Goal: Task Accomplishment & Management: Manage account settings

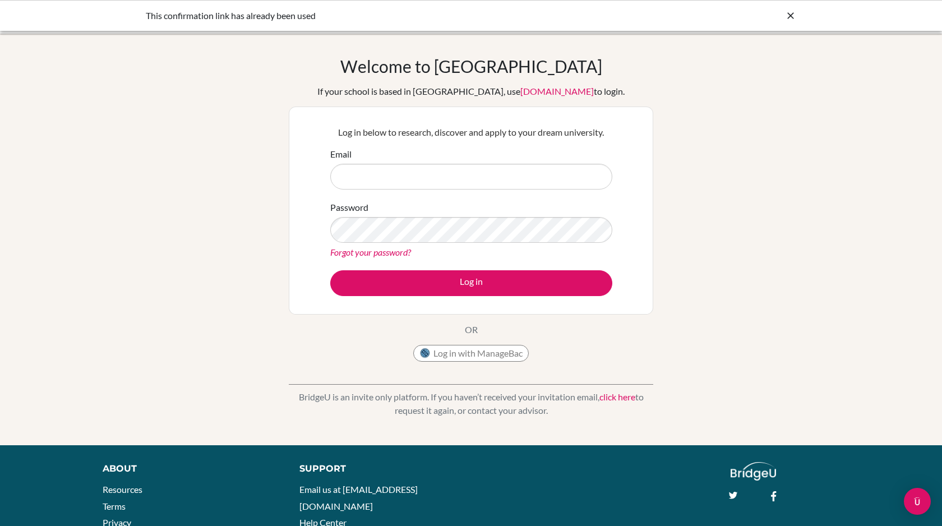
click at [377, 177] on input "Email" at bounding box center [471, 177] width 282 height 26
type input "[EMAIL_ADDRESS][DOMAIN_NAME]"
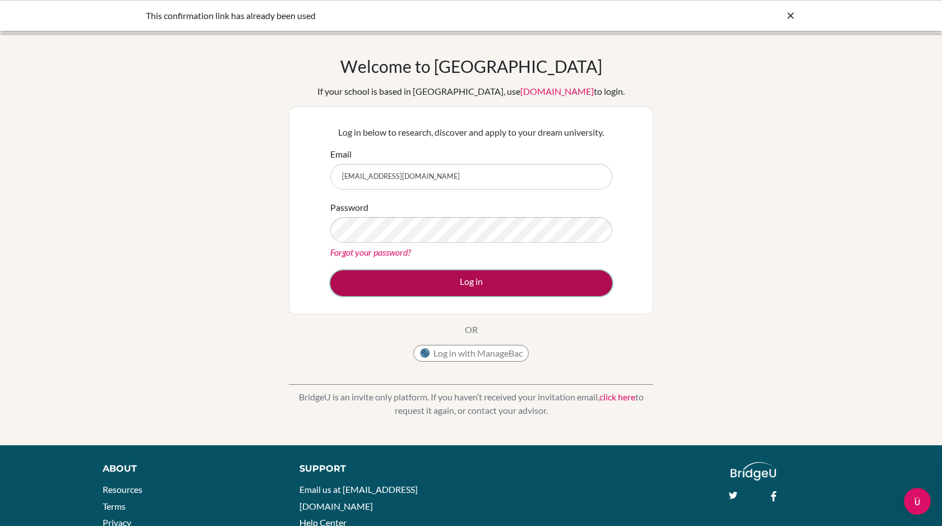
click at [408, 277] on button "Log in" at bounding box center [471, 283] width 282 height 26
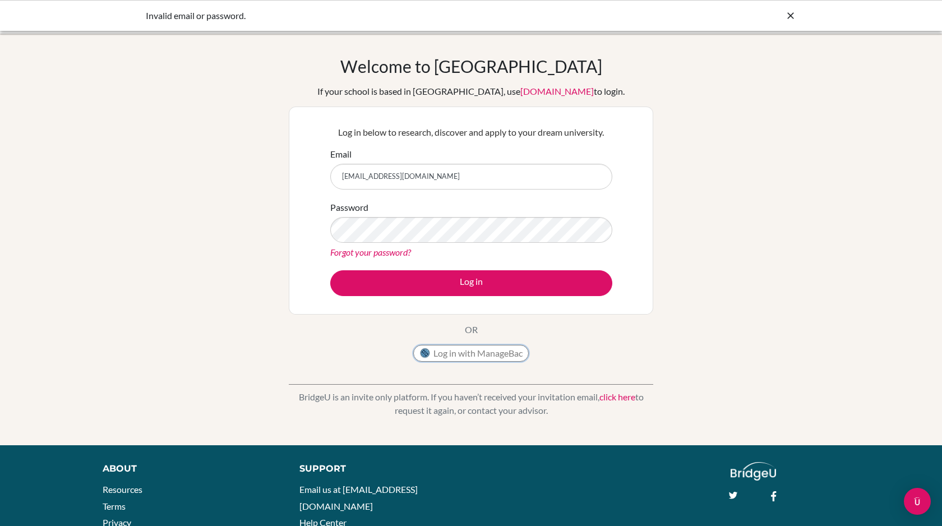
click at [437, 355] on button "Log in with ManageBac" at bounding box center [470, 353] width 115 height 17
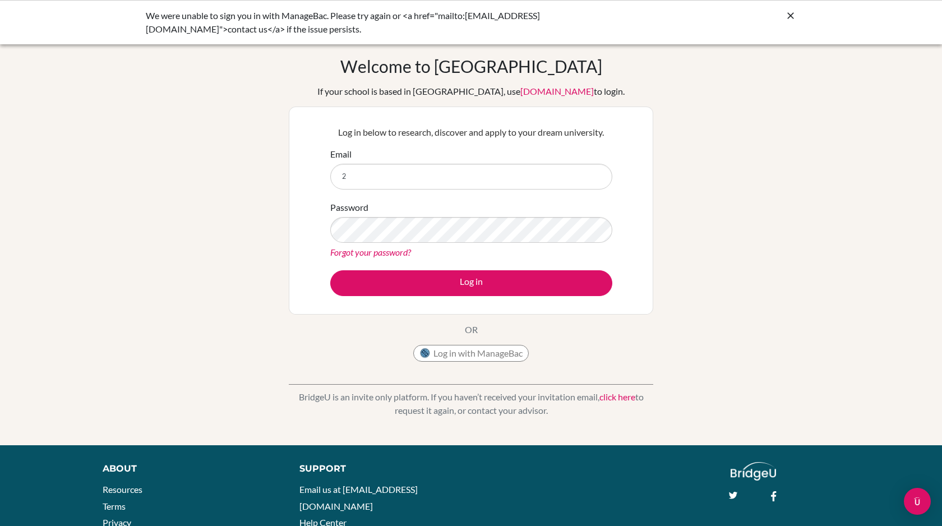
type input "26andrewt@swa-jkt.com"
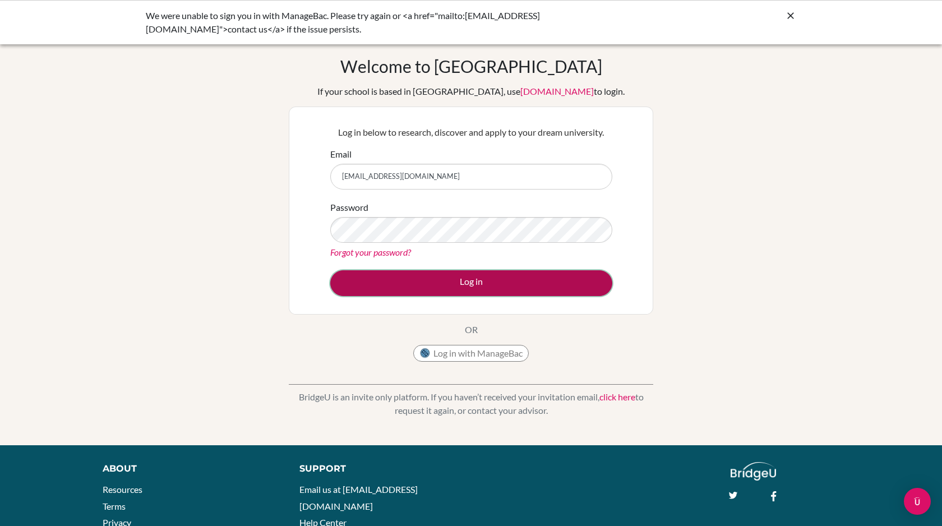
click at [478, 280] on button "Log in" at bounding box center [471, 283] width 282 height 26
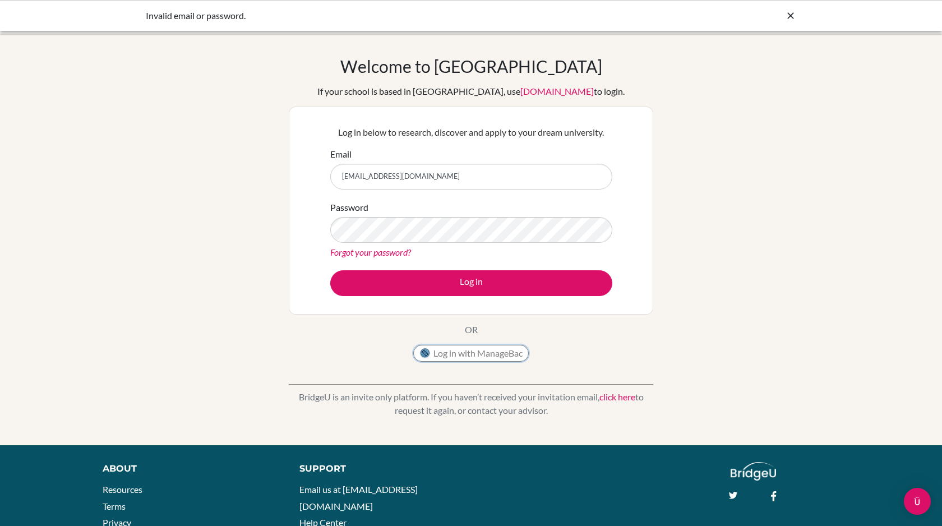
click at [476, 352] on button "Log in with ManageBac" at bounding box center [470, 353] width 115 height 17
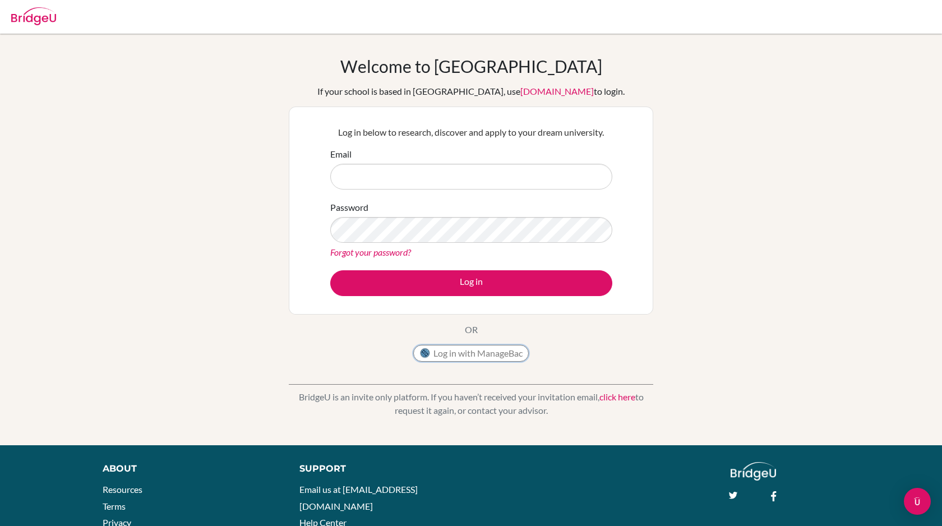
click at [443, 357] on button "Log in with ManageBac" at bounding box center [470, 353] width 115 height 17
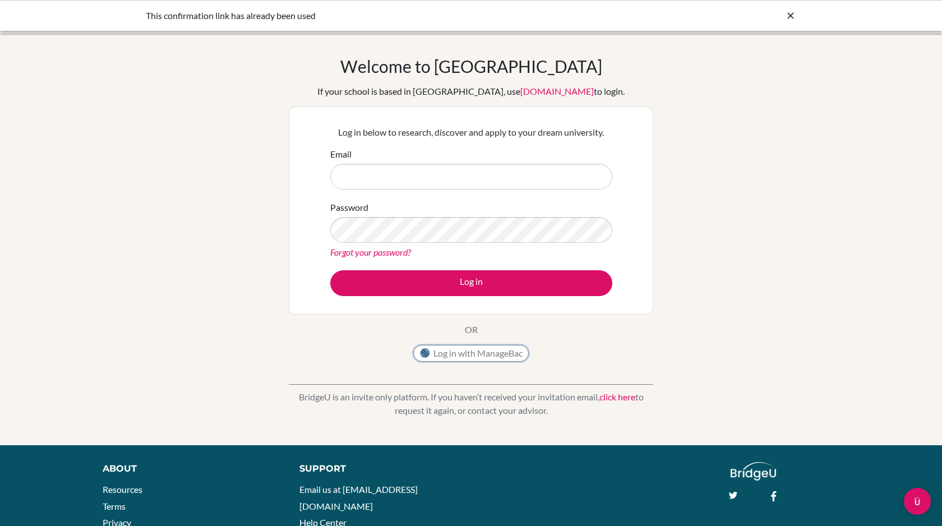
click at [454, 359] on button "Log in with ManageBac" at bounding box center [470, 353] width 115 height 17
click at [367, 181] on input "Email" at bounding box center [471, 177] width 282 height 26
type input "26andrewt@swa-jkt.com"
click at [384, 252] on link "Forgot your password?" at bounding box center [370, 252] width 81 height 11
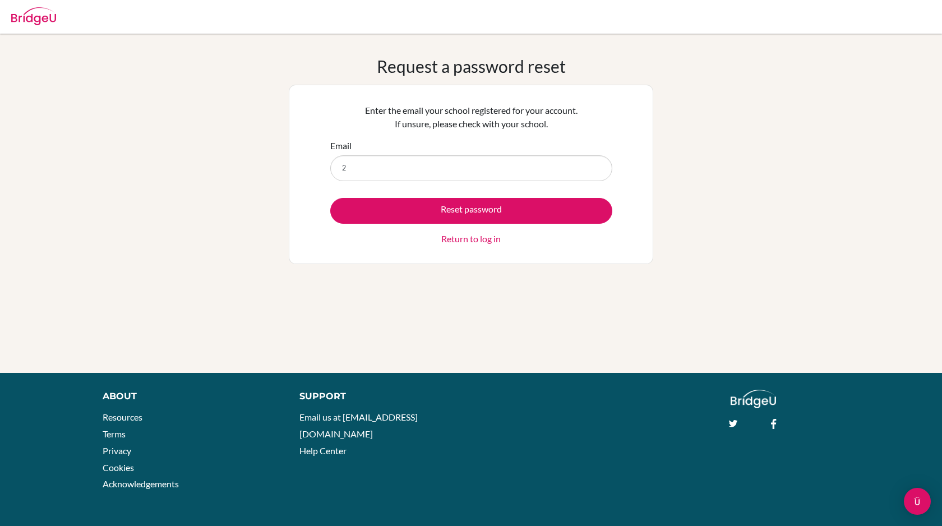
type input "[EMAIL_ADDRESS][DOMAIN_NAME]"
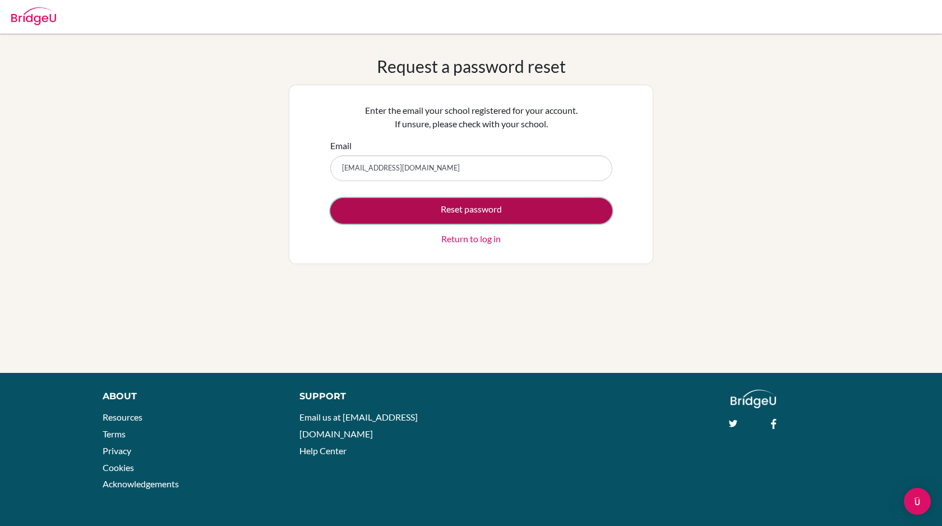
click at [422, 211] on button "Reset password" at bounding box center [471, 211] width 282 height 26
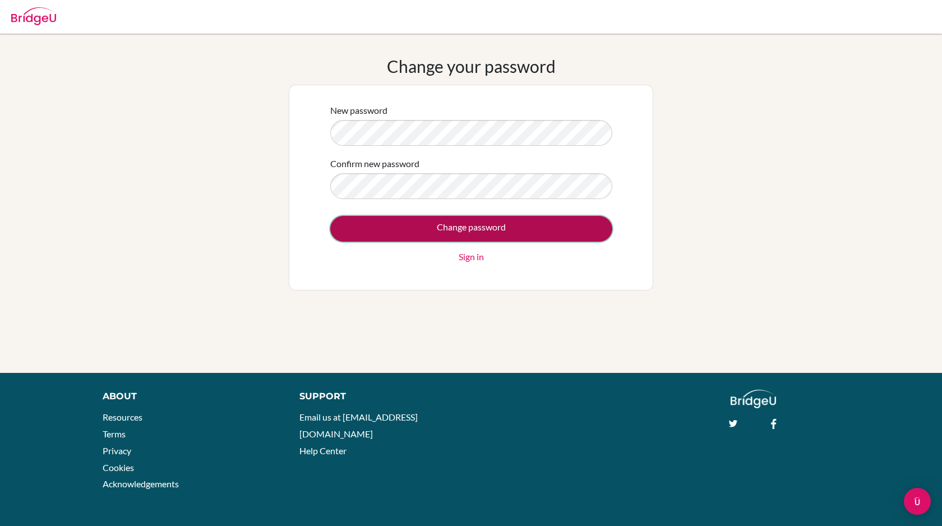
click at [435, 229] on input "Change password" at bounding box center [471, 229] width 282 height 26
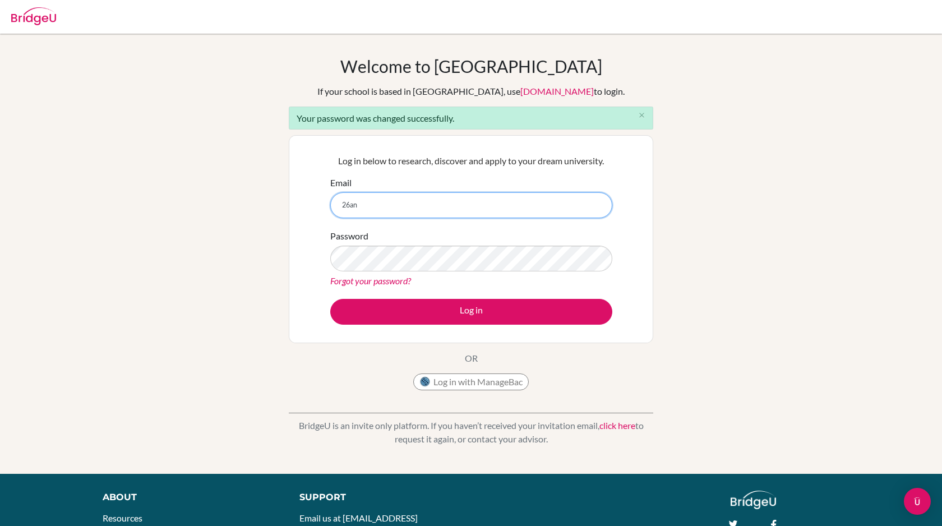
click at [408, 205] on input "26an" at bounding box center [471, 205] width 282 height 26
type input "[EMAIL_ADDRESS][DOMAIN_NAME]"
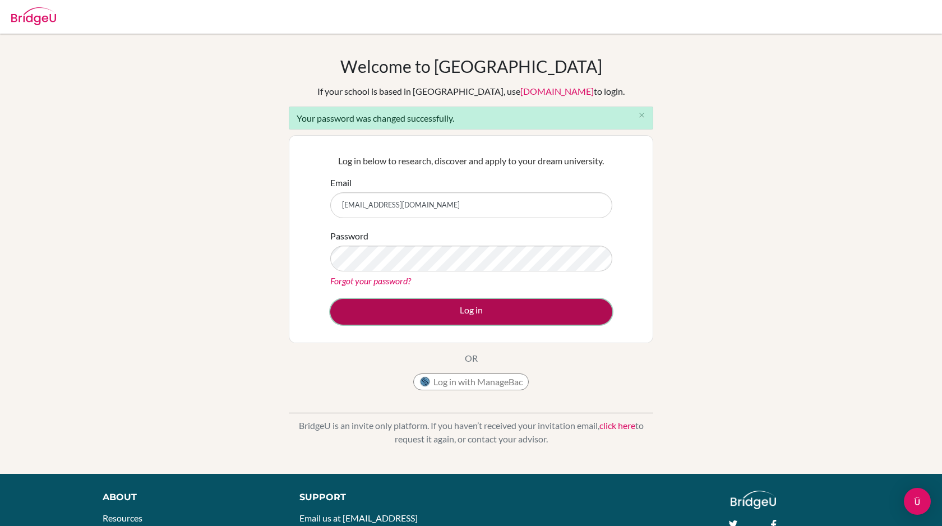
click at [429, 299] on button "Log in" at bounding box center [471, 312] width 282 height 26
